Goal: Information Seeking & Learning: Understand process/instructions

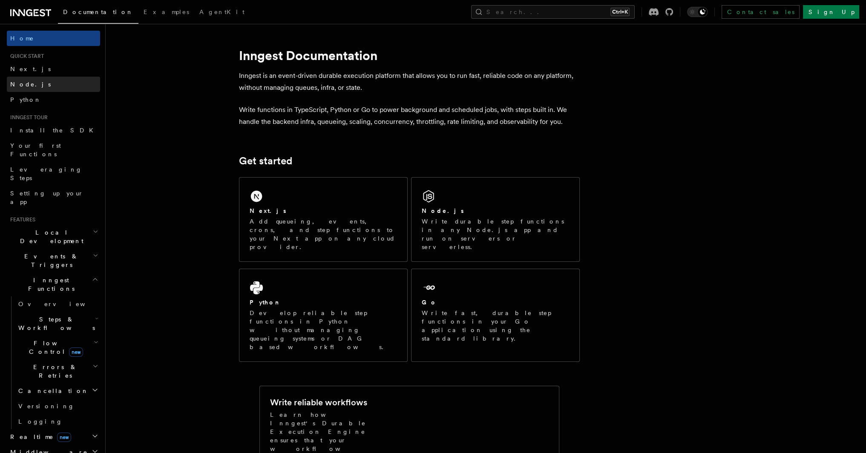
click at [26, 84] on span "Node.js" at bounding box center [30, 84] width 40 height 7
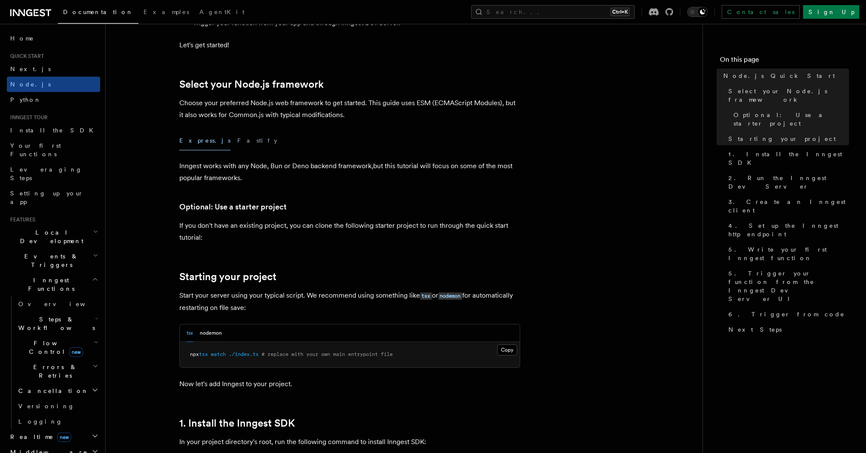
scroll to position [426, 0]
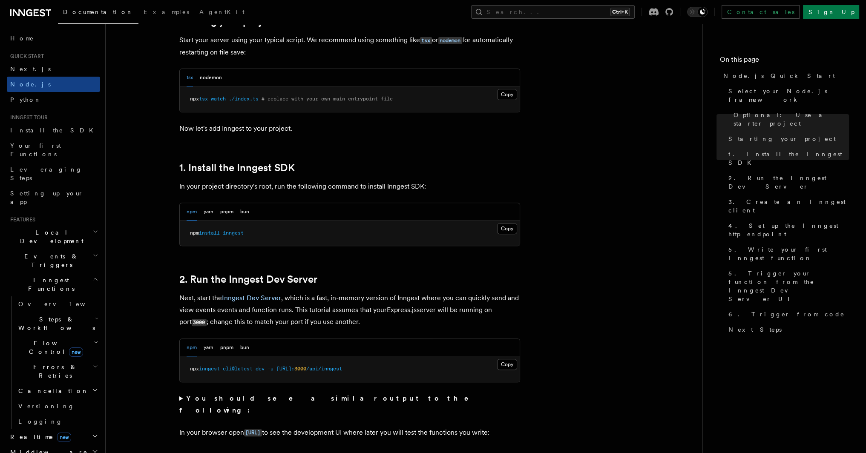
drag, startPoint x: 508, startPoint y: 227, endPoint x: 493, endPoint y: 231, distance: 15.7
click at [508, 227] on button "Copy Copied" at bounding box center [507, 228] width 20 height 11
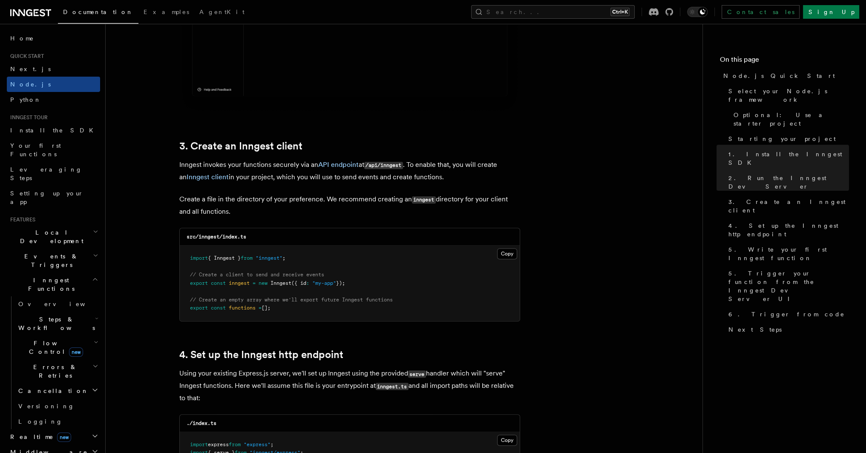
scroll to position [1023, 0]
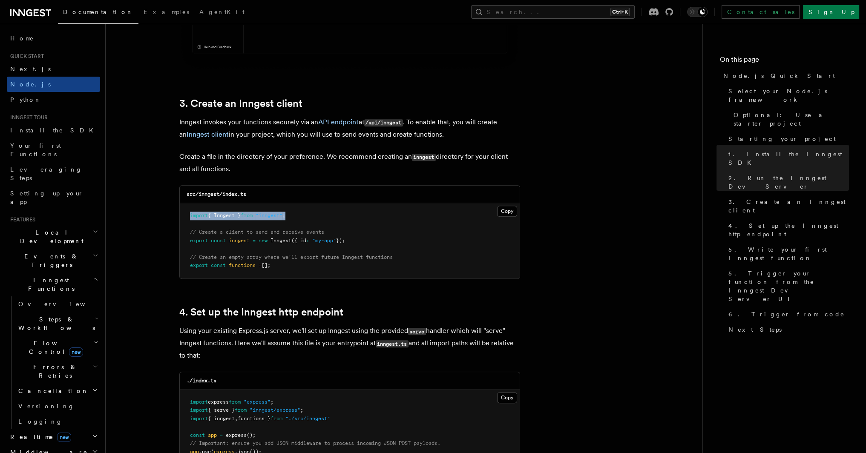
drag, startPoint x: 189, startPoint y: 216, endPoint x: 324, endPoint y: 216, distance: 134.7
click at [324, 216] on pre "import { Inngest } from "inngest" ; // Create a client to send and receive even…" at bounding box center [350, 240] width 340 height 75
drag, startPoint x: 268, startPoint y: 216, endPoint x: 150, endPoint y: 251, distance: 122.4
drag, startPoint x: 187, startPoint y: 215, endPoint x: 300, endPoint y: 215, distance: 112.5
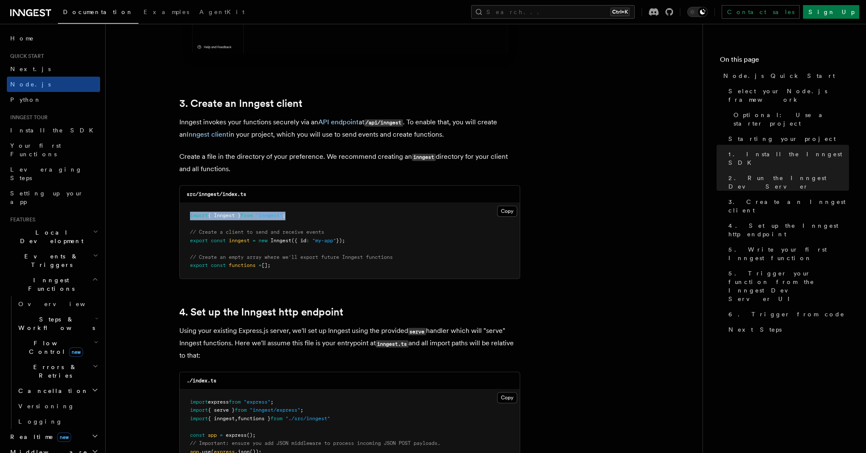
click at [300, 215] on pre "import { Inngest } from "inngest" ; // Create a client to send and receive even…" at bounding box center [350, 240] width 340 height 75
copy span "import { Inngest } from "inngest" ;"
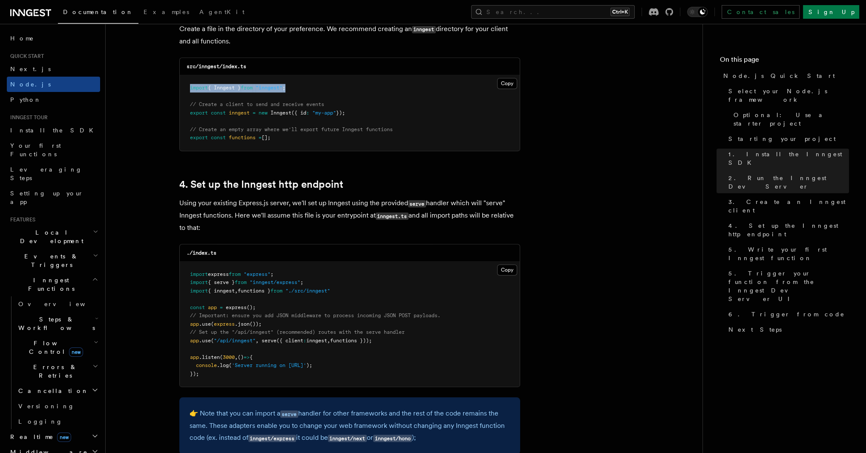
scroll to position [1193, 0]
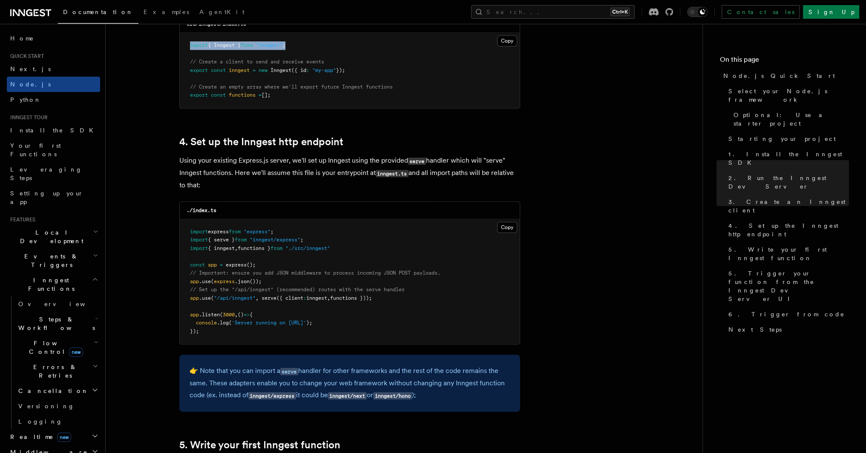
drag, startPoint x: 353, startPoint y: 71, endPoint x: 182, endPoint y: 70, distance: 171.3
click at [182, 70] on pre "import { Inngest } from "inngest" ; // Create a client to send and receive even…" at bounding box center [350, 70] width 340 height 75
copy span "export const inngest = new Inngest ({ id : "my-app" });"
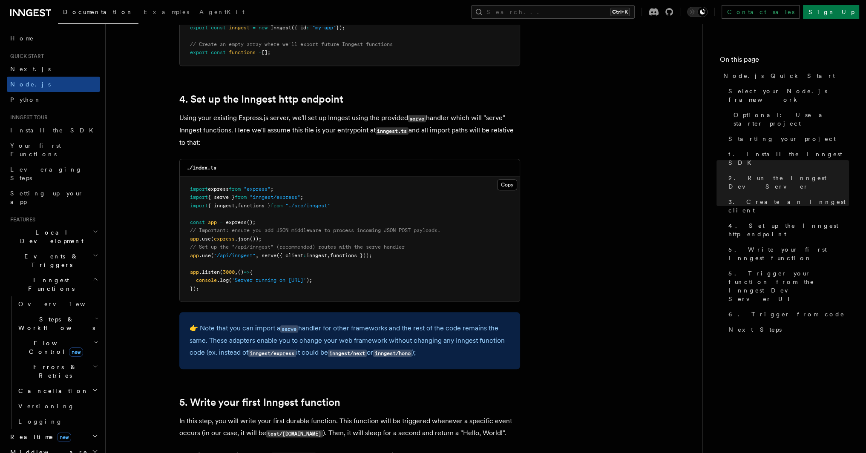
drag, startPoint x: 190, startPoint y: 256, endPoint x: 384, endPoint y: 253, distance: 193.5
click at [384, 253] on pre "import express from "express" ; import { serve } from "inngest/express" ; impor…" at bounding box center [350, 239] width 340 height 125
copy span "app .use ( "/api/inngest" , serve ({ client : inngest , functions }));"
drag, startPoint x: 190, startPoint y: 199, endPoint x: 327, endPoint y: 196, distance: 137.7
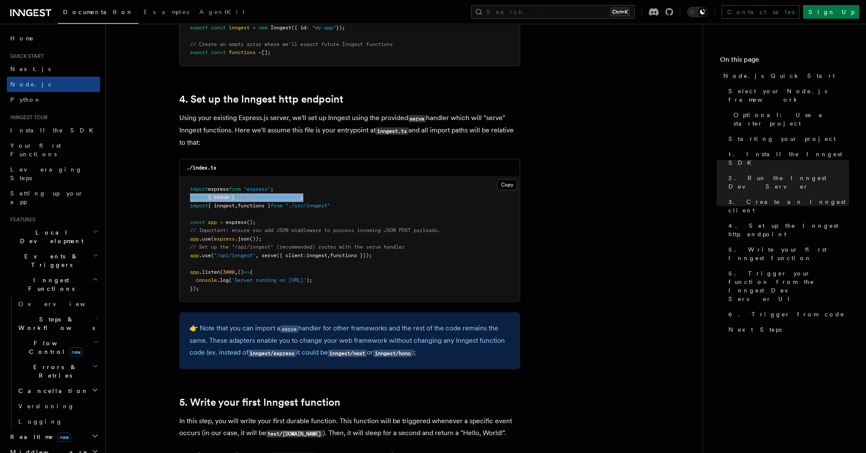
click at [327, 196] on pre "import express from "express" ; import { serve } from "inngest/express" ; impor…" at bounding box center [350, 239] width 340 height 125
click at [211, 199] on span "{ serve }" at bounding box center [221, 197] width 27 height 6
drag, startPoint x: 190, startPoint y: 196, endPoint x: 345, endPoint y: 206, distance: 155.0
click at [360, 205] on pre "import express from "express" ; import { serve } from "inngest/express" ; impor…" at bounding box center [350, 239] width 340 height 125
copy code "import { serve } from "inngest/express" ; import { inngest , functions } from "…"
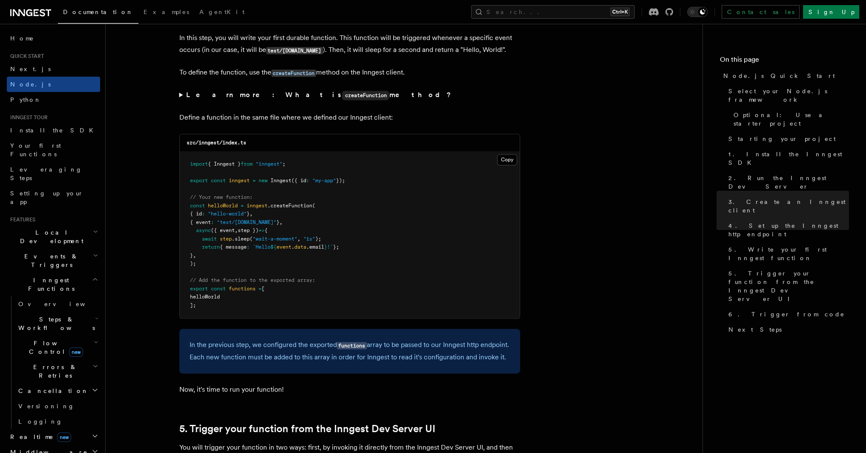
scroll to position [1705, 0]
